Goal: Task Accomplishment & Management: Use online tool/utility

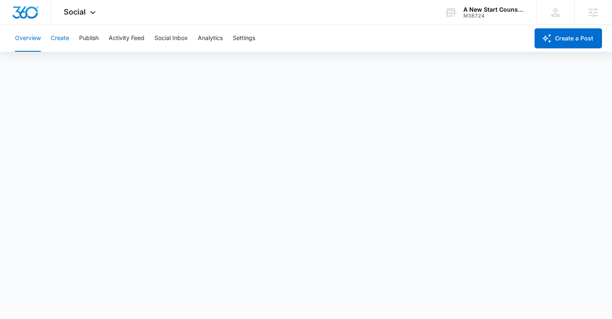
click at [69, 39] on button "Create" at bounding box center [60, 38] width 18 height 27
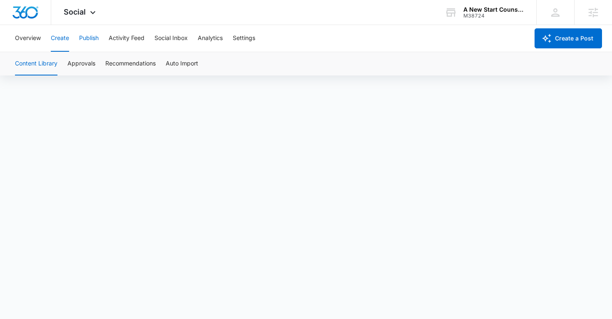
click at [91, 37] on button "Publish" at bounding box center [89, 38] width 20 height 27
click at [57, 39] on button "Create" at bounding box center [60, 38] width 18 height 27
click at [87, 37] on button "Publish" at bounding box center [89, 38] width 20 height 27
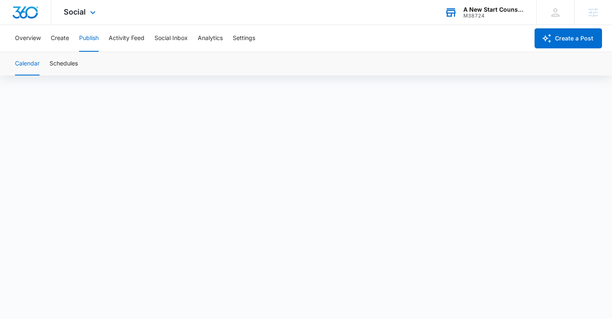
click at [468, 4] on div "A New Start Counseling Services M38724 Your Accounts View All" at bounding box center [484, 12] width 104 height 25
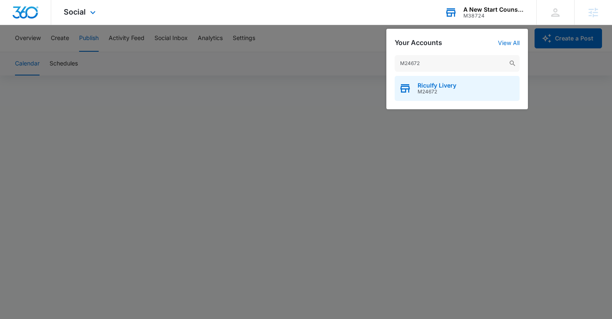
type input "M24672"
click at [432, 91] on span "M24672" at bounding box center [437, 92] width 39 height 6
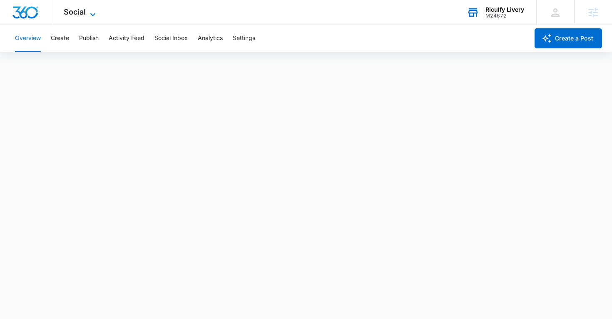
click at [79, 7] on span "Social" at bounding box center [75, 11] width 22 height 9
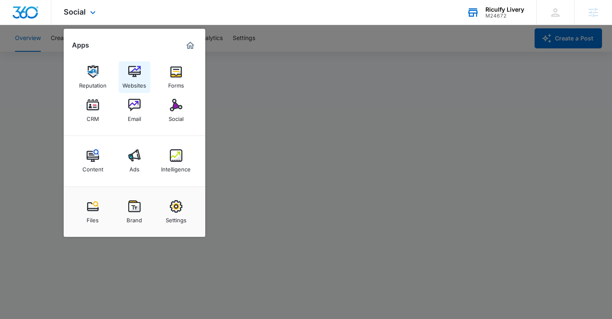
click at [135, 80] on div "Websites" at bounding box center [134, 83] width 24 height 11
